Goal: Find contact information: Find contact information

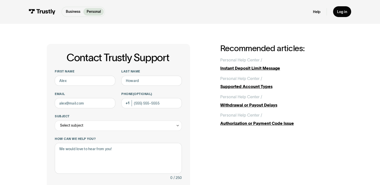
click at [40, 13] on img at bounding box center [42, 12] width 27 height 6
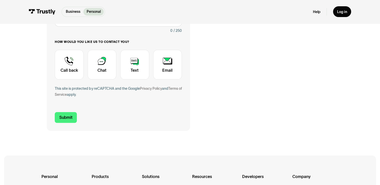
scroll to position [151, 0]
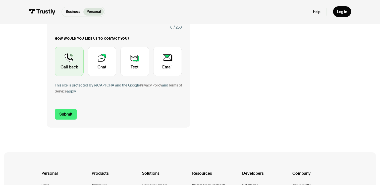
click at [72, 62] on div "Contact Trustly Support" at bounding box center [69, 61] width 29 height 29
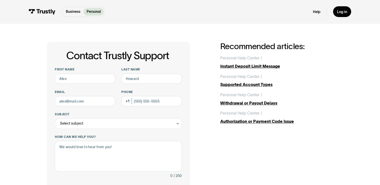
scroll to position [0, 0]
